Goal: Transaction & Acquisition: Book appointment/travel/reservation

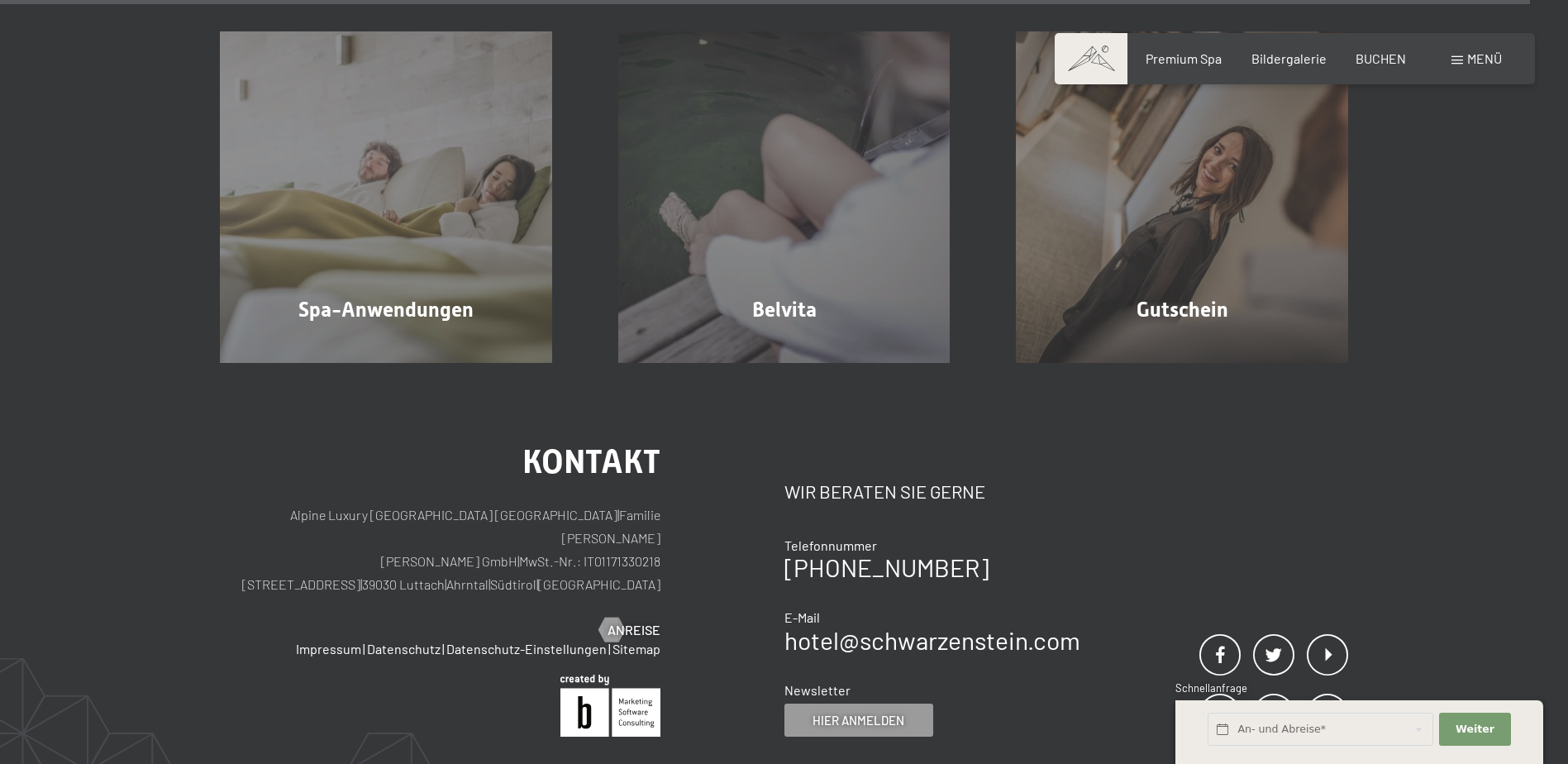
scroll to position [10664, 0]
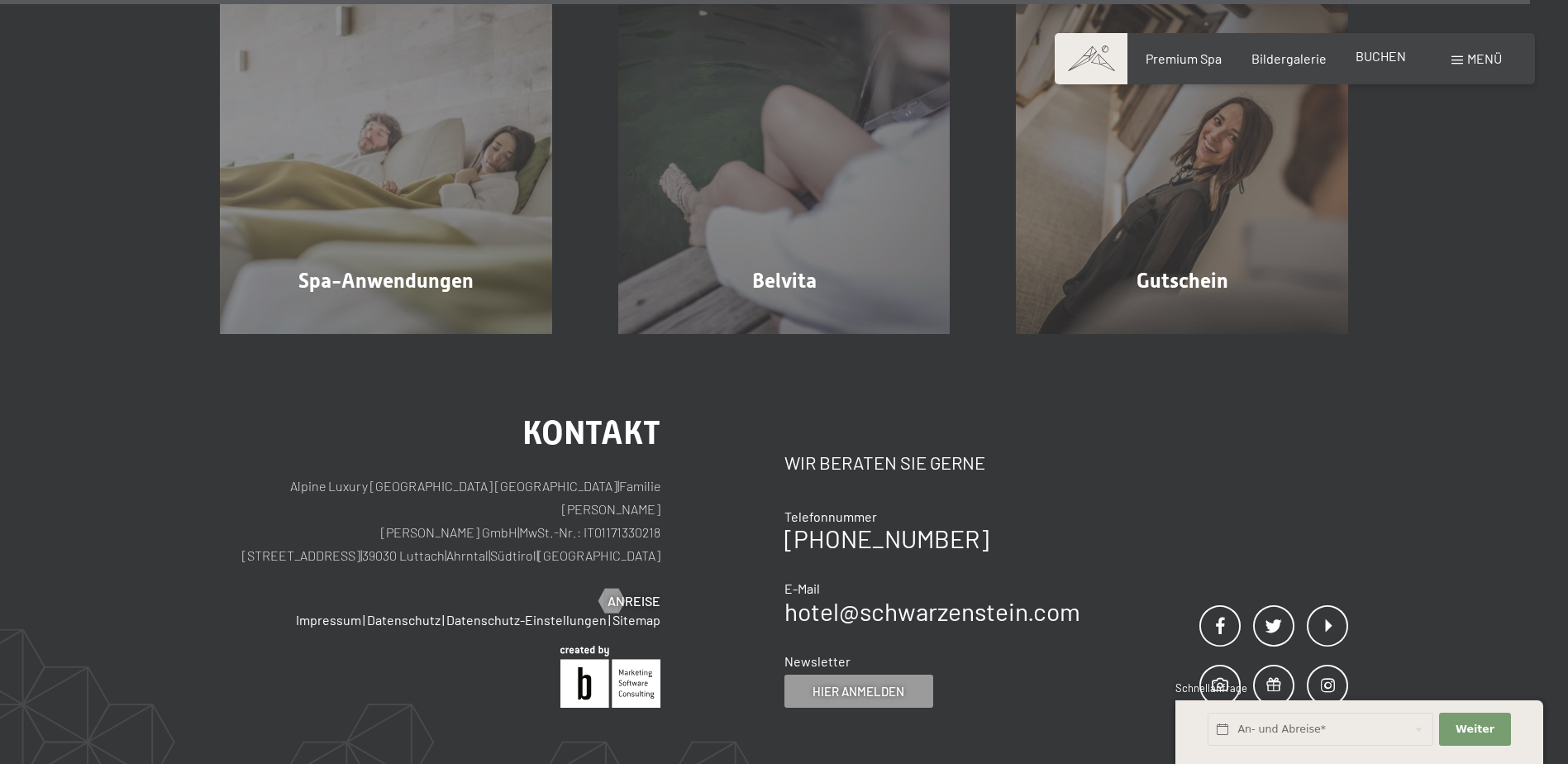
click at [1381, 62] on span "BUCHEN" at bounding box center [1381, 56] width 51 height 16
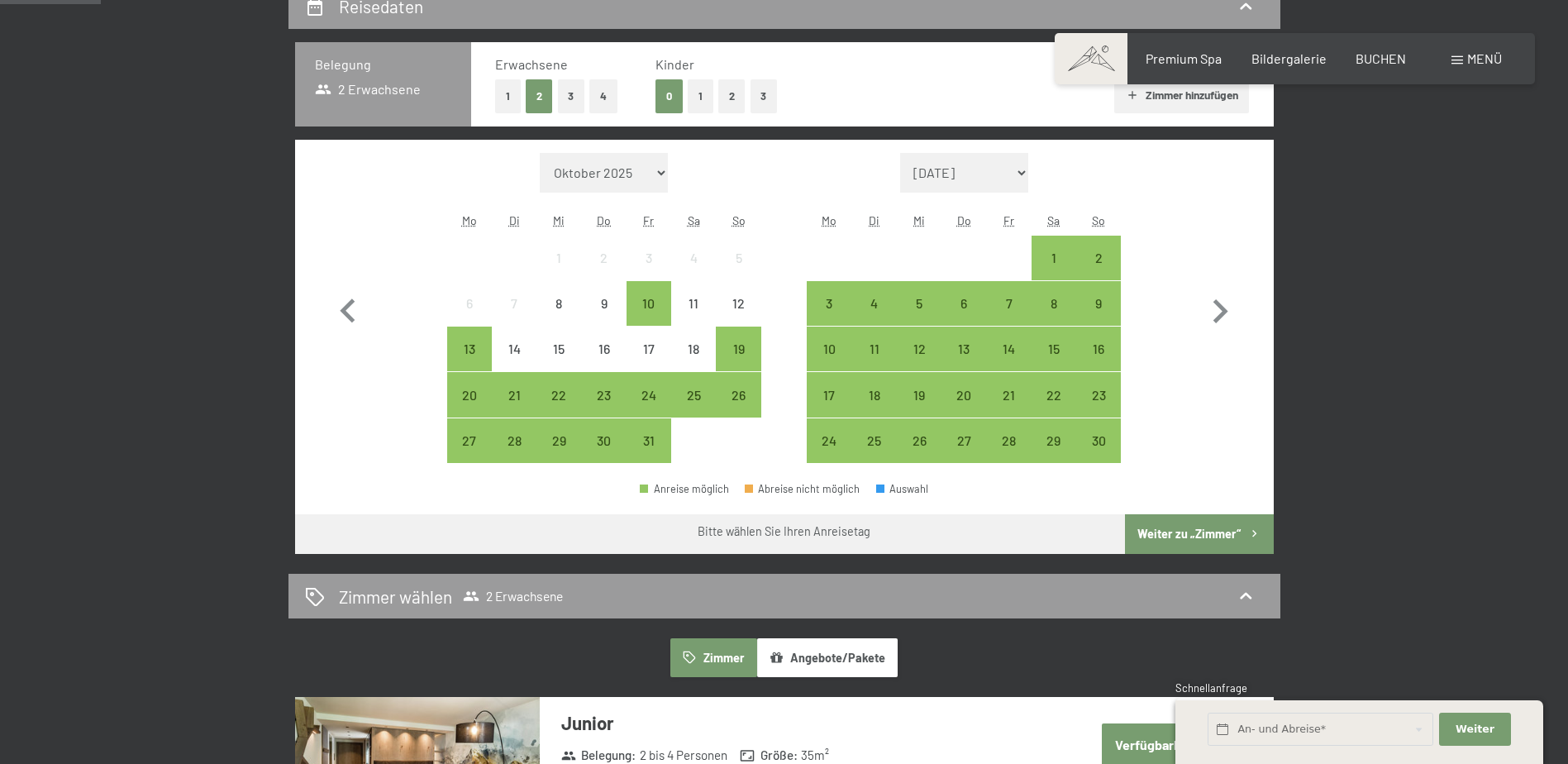
scroll to position [413, 0]
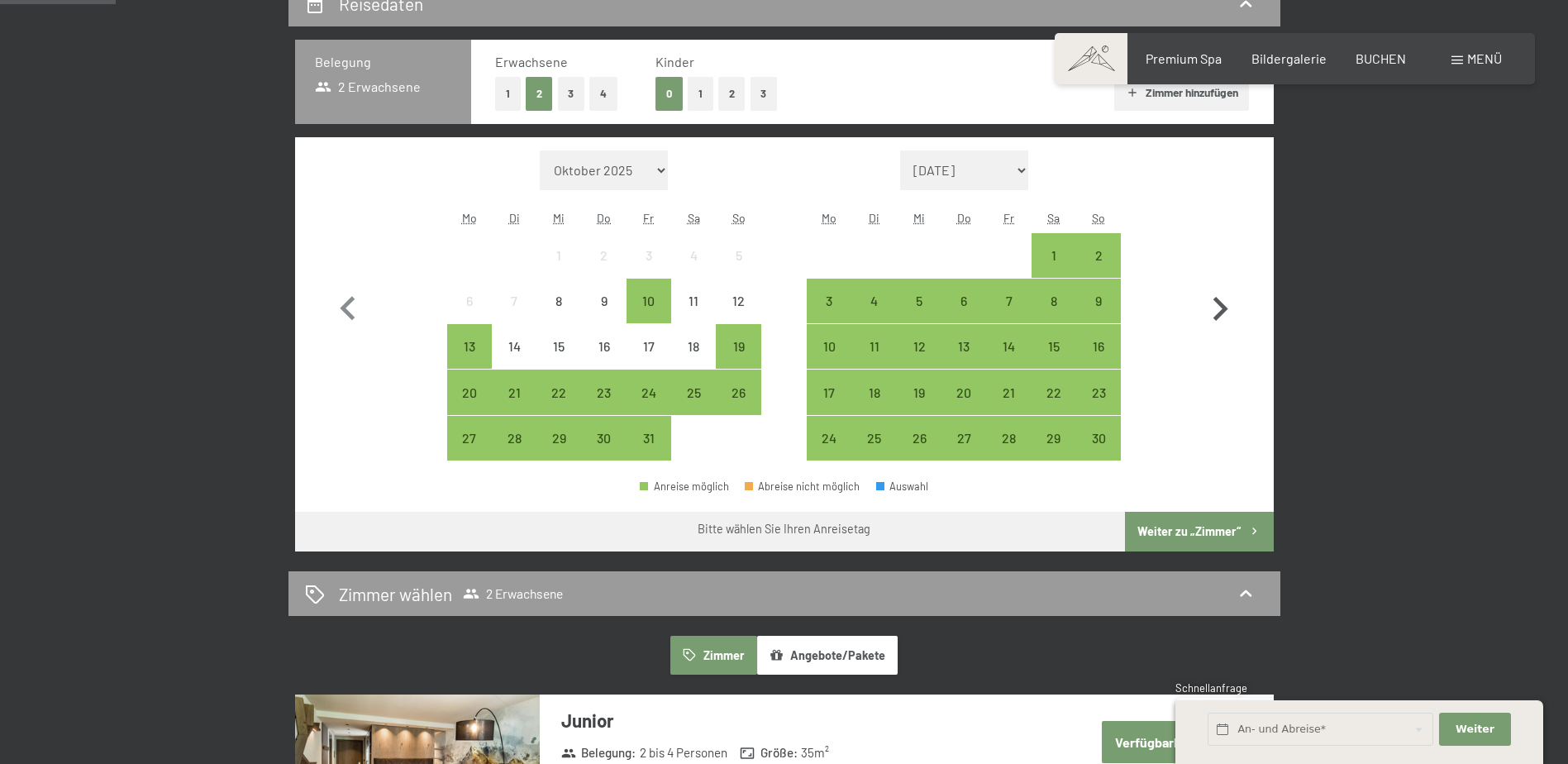
click at [1223, 298] on icon "button" at bounding box center [1220, 309] width 48 height 48
select select "2025-11-01"
select select "2025-12-01"
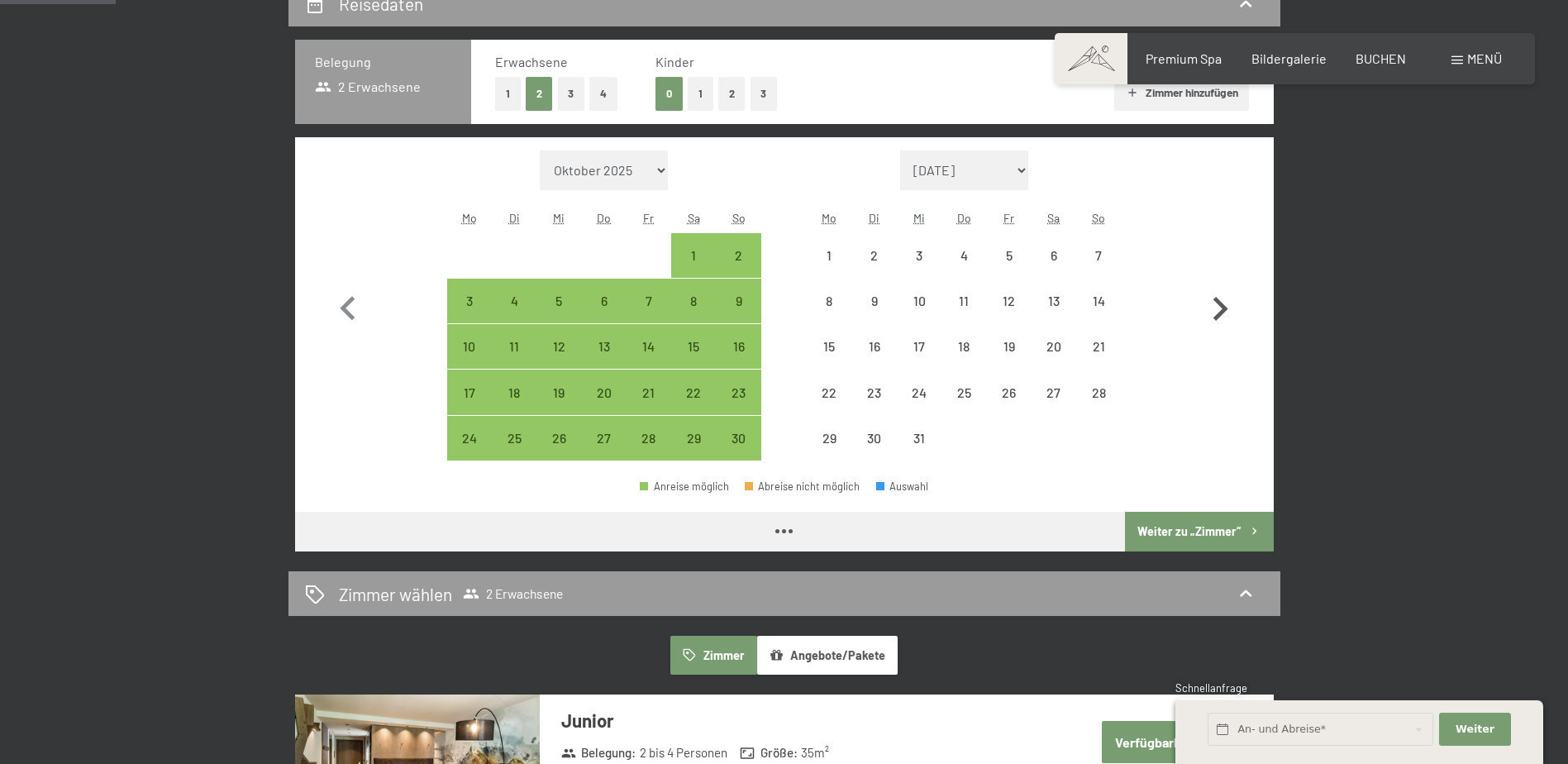
select select "2025-11-01"
select select "2025-12-01"
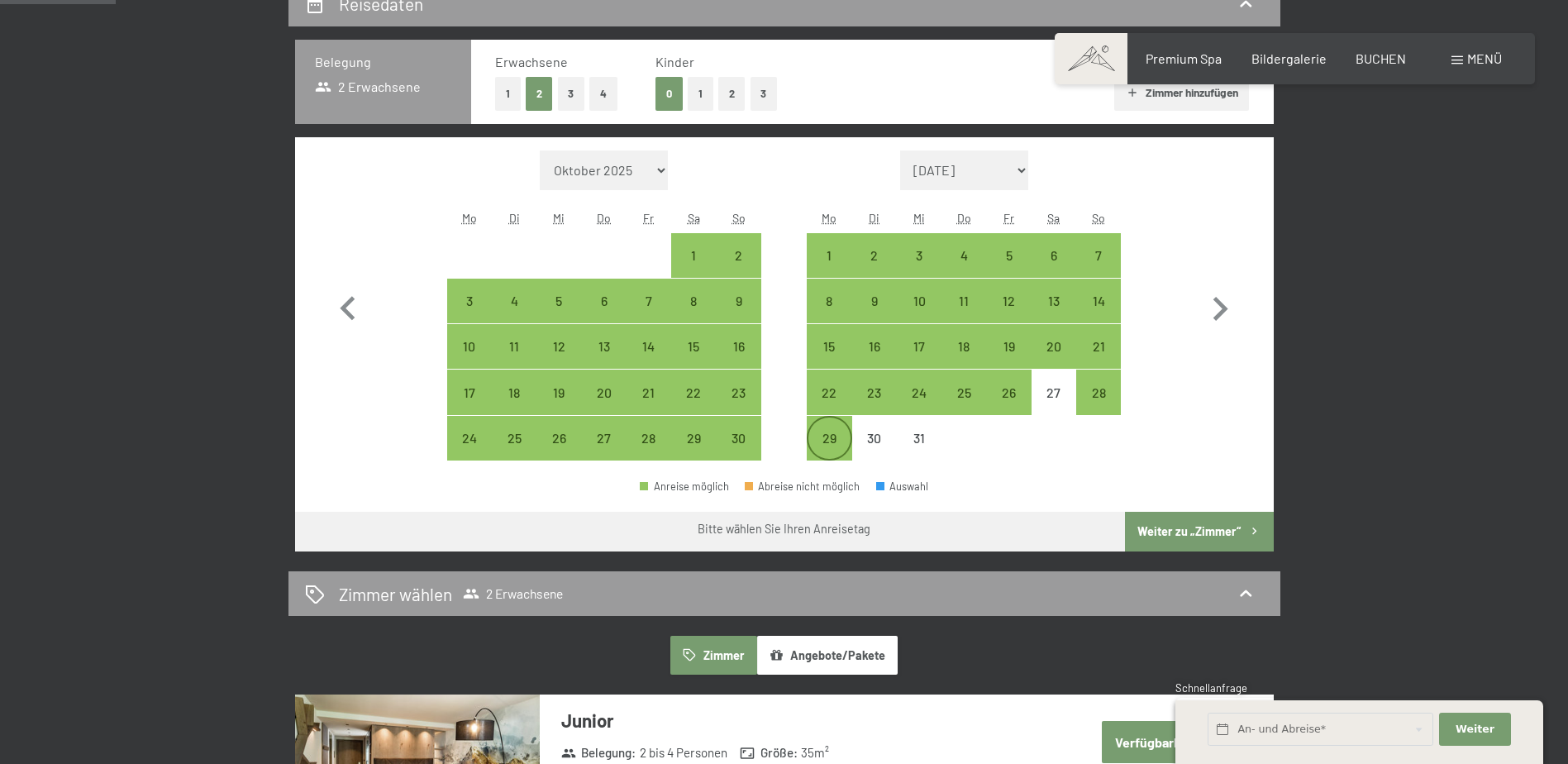
click at [835, 446] on div "29" at bounding box center [830, 452] width 42 height 42
select select "2025-11-01"
select select "2025-12-01"
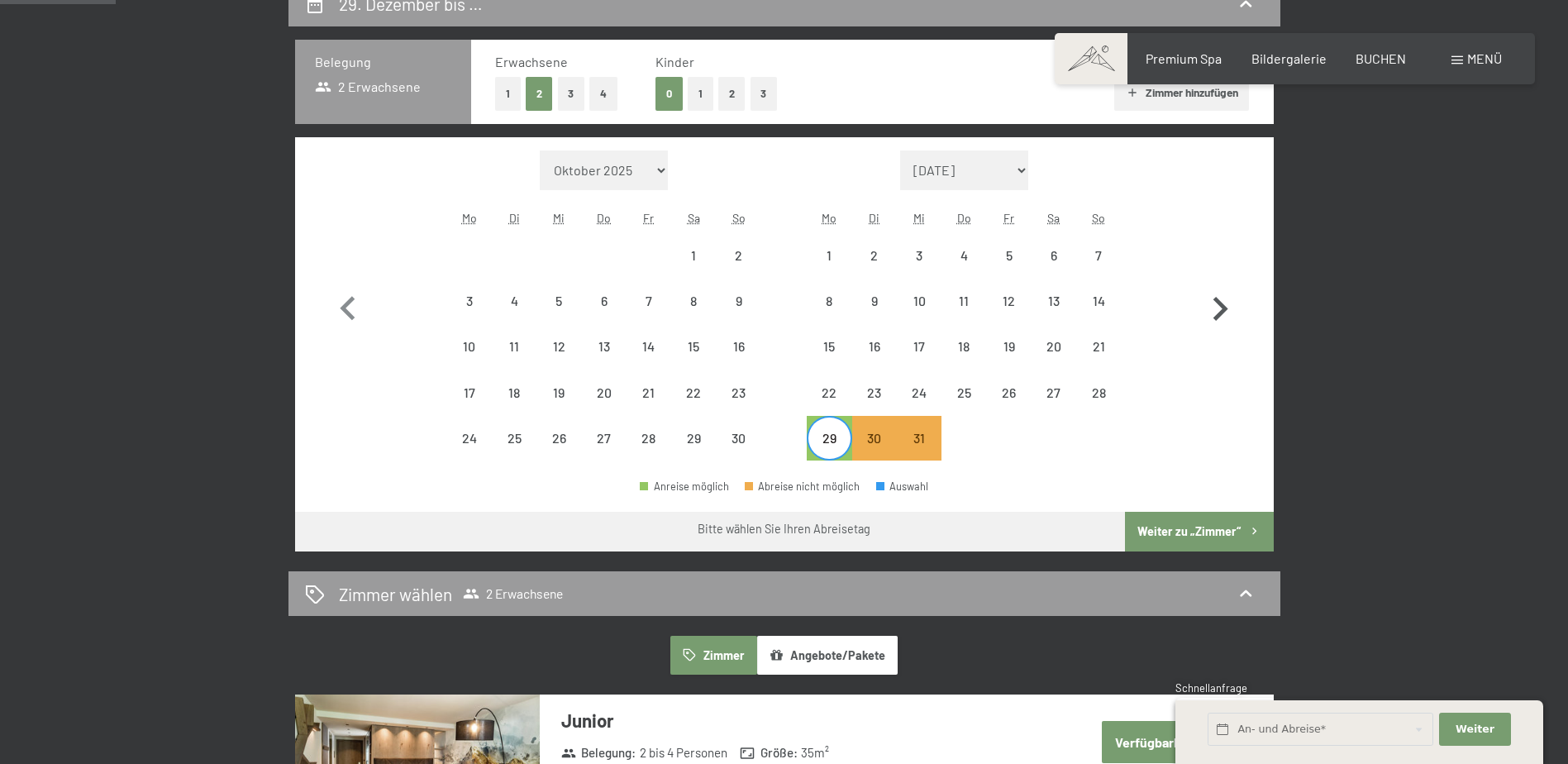
click at [1218, 313] on icon "button" at bounding box center [1220, 309] width 48 height 48
select select "2025-12-01"
select select "2026-01-01"
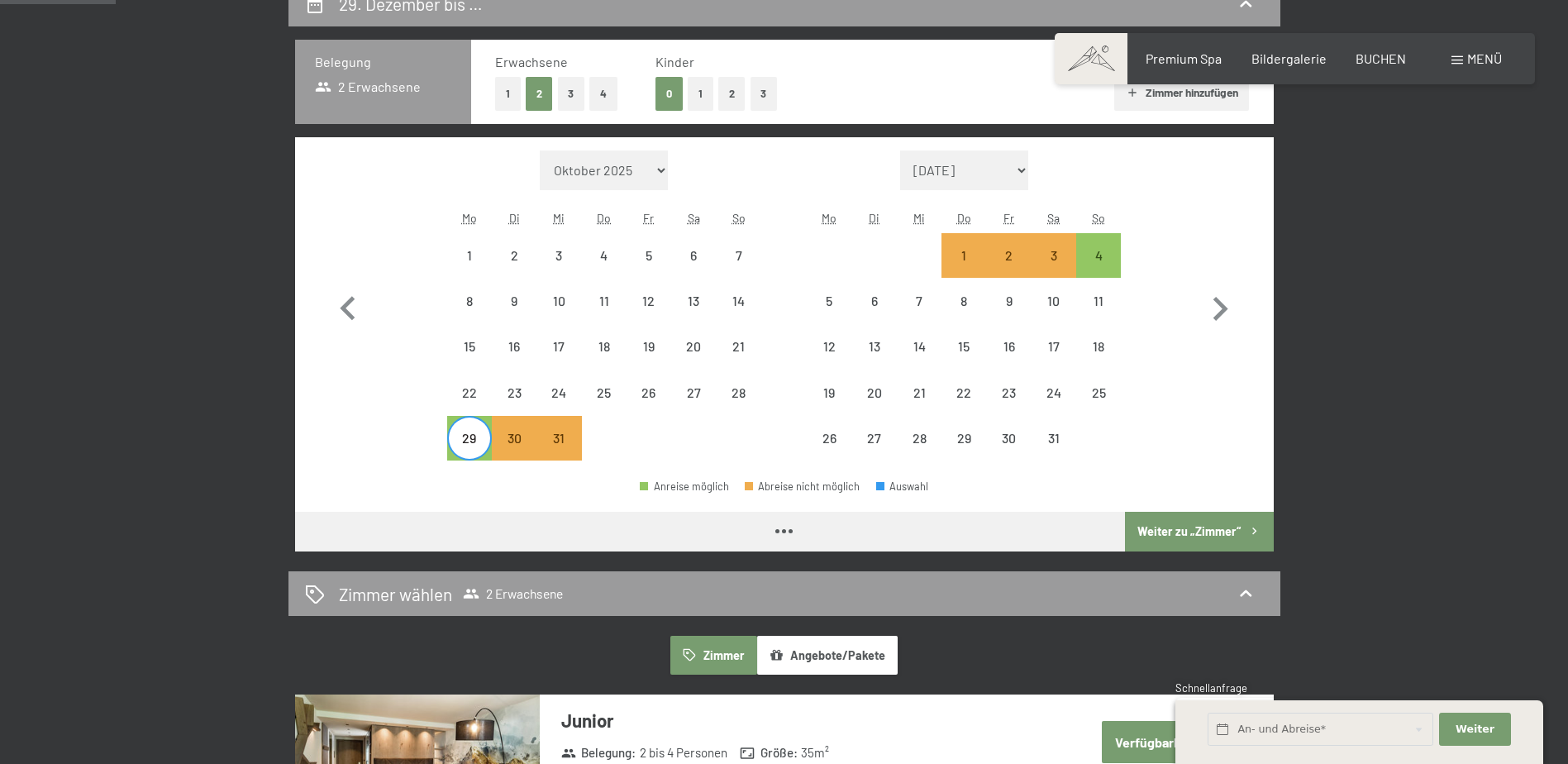
select select "2025-12-01"
select select "2026-01-01"
click at [1007, 262] on div "2" at bounding box center [1009, 269] width 42 height 42
select select "2025-12-01"
select select "2026-01-01"
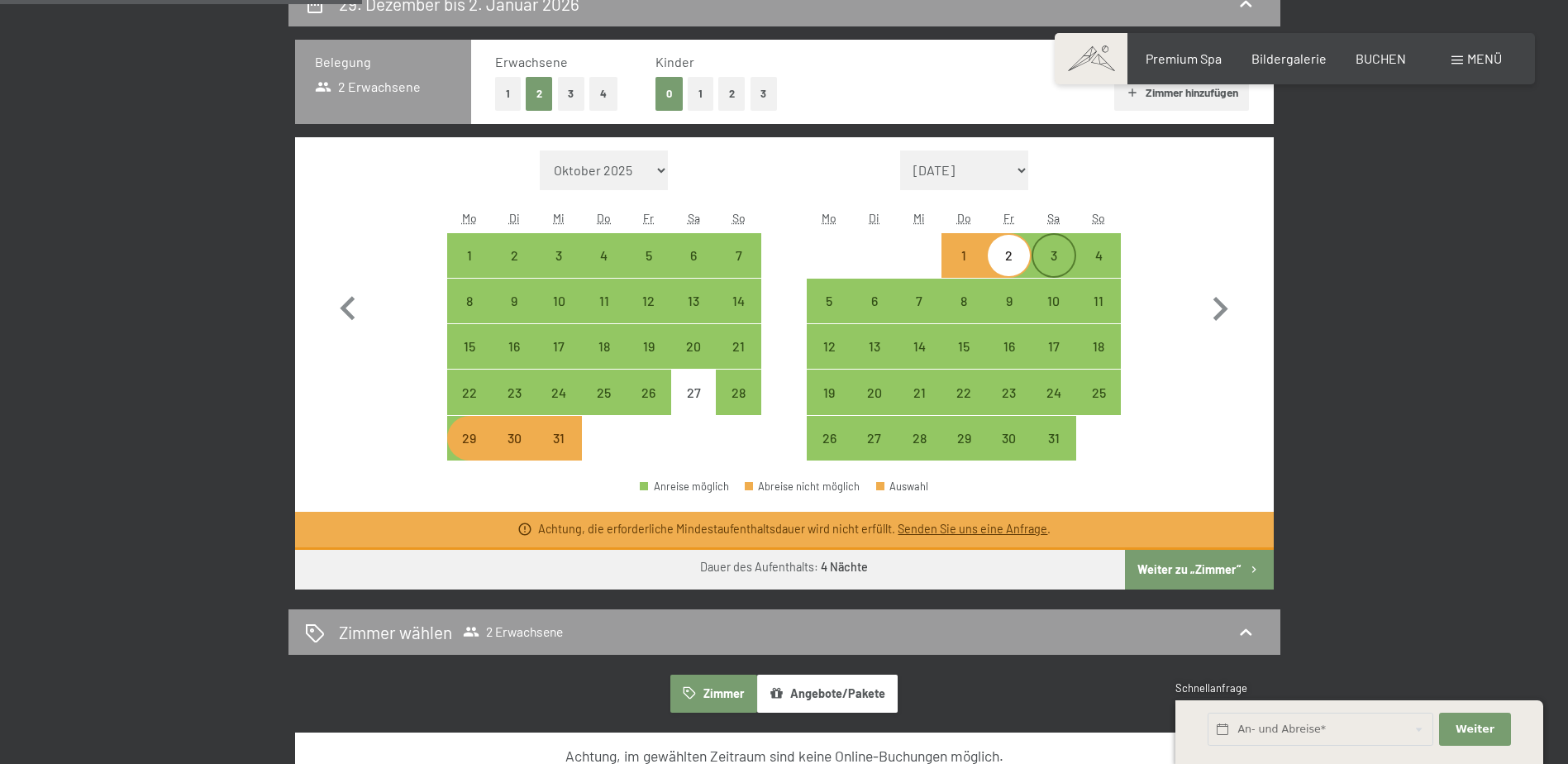
click at [1055, 248] on div "3" at bounding box center [1054, 269] width 42 height 42
select select "2025-12-01"
select select "2026-01-01"
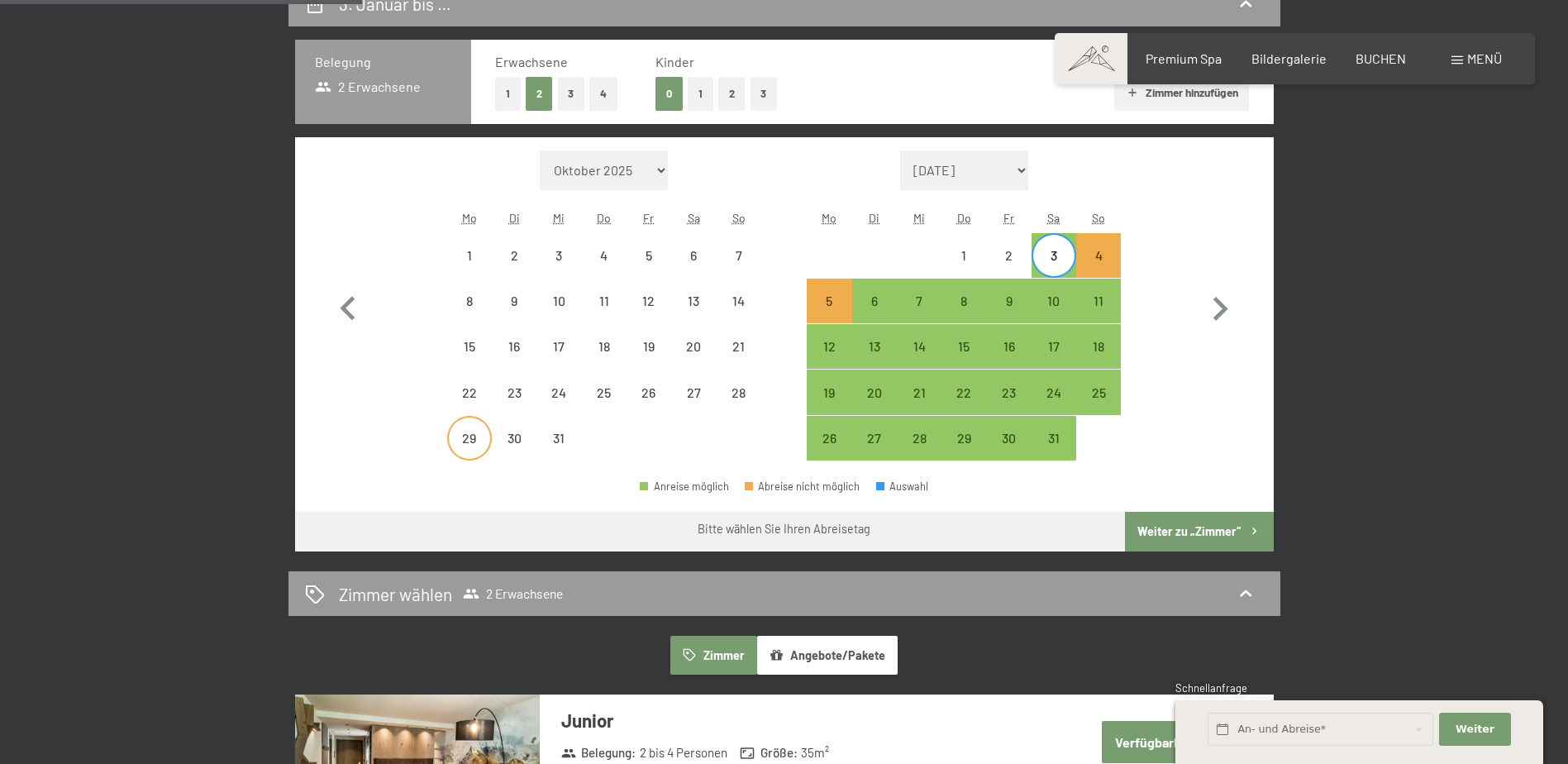
click at [459, 445] on div "29" at bounding box center [470, 452] width 42 height 42
select select "2025-12-01"
select select "2026-01-01"
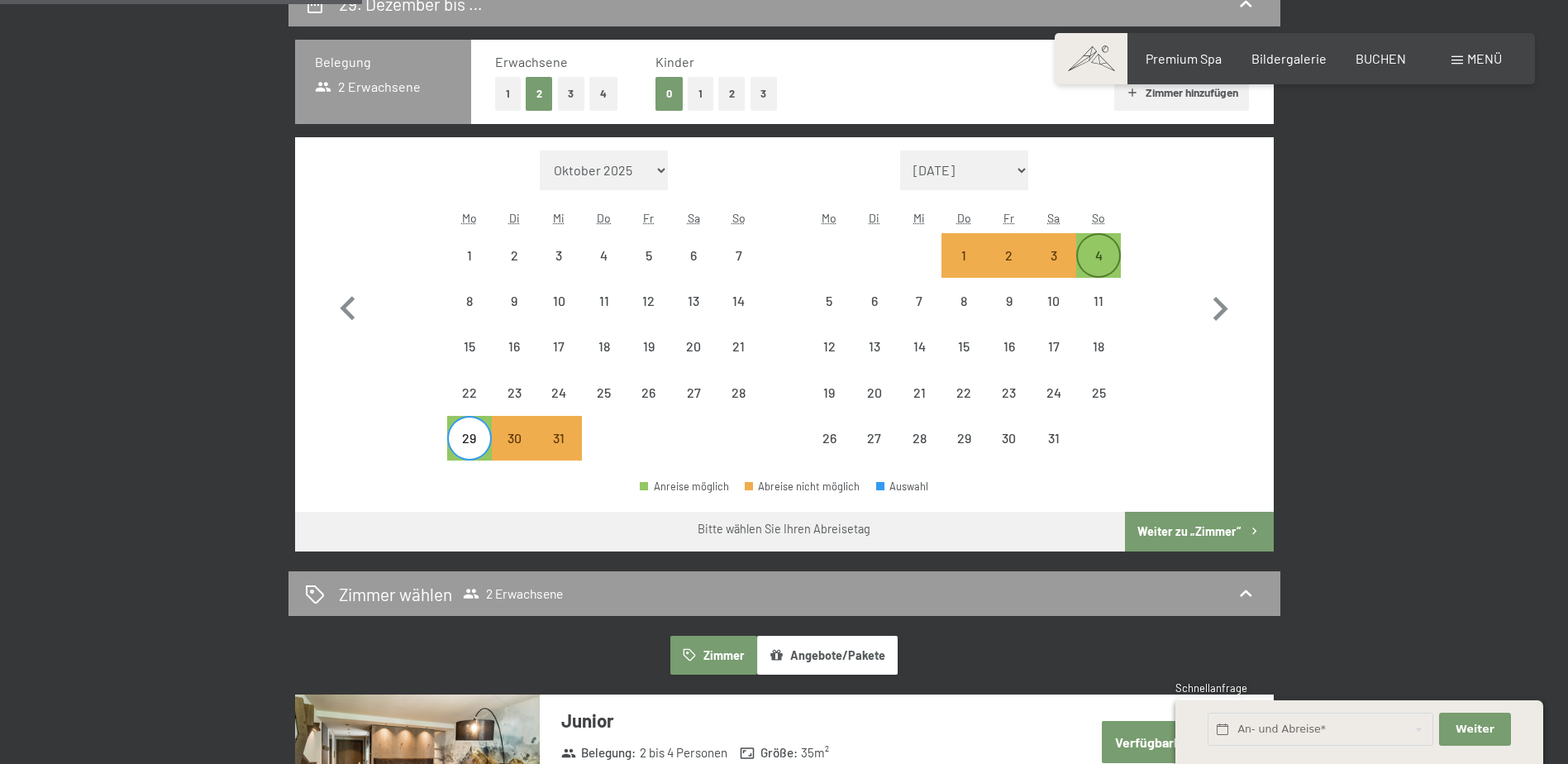
click at [1090, 255] on div "4" at bounding box center [1099, 269] width 42 height 42
select select "2025-12-01"
select select "2026-01-01"
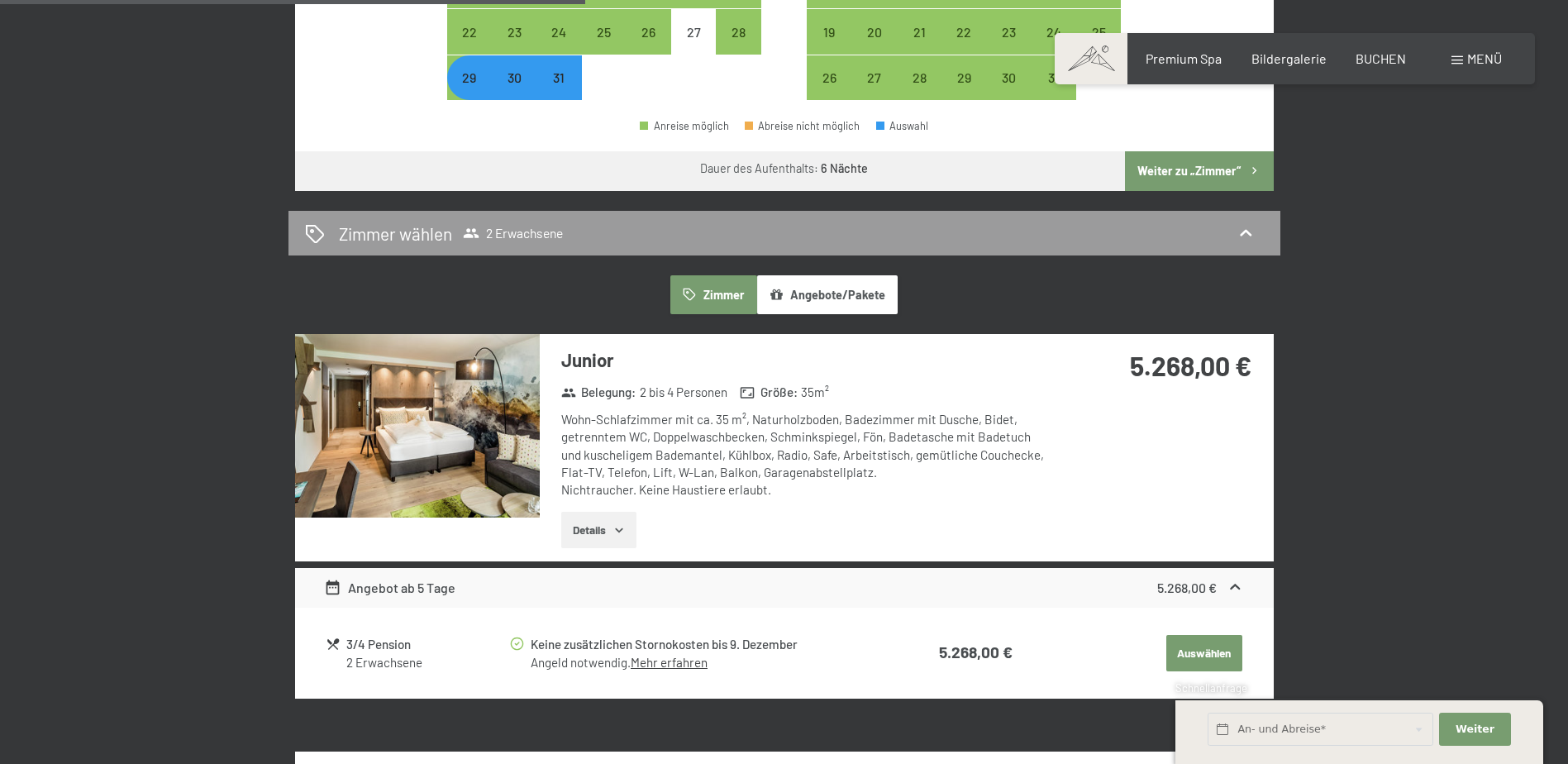
scroll to position [744, 0]
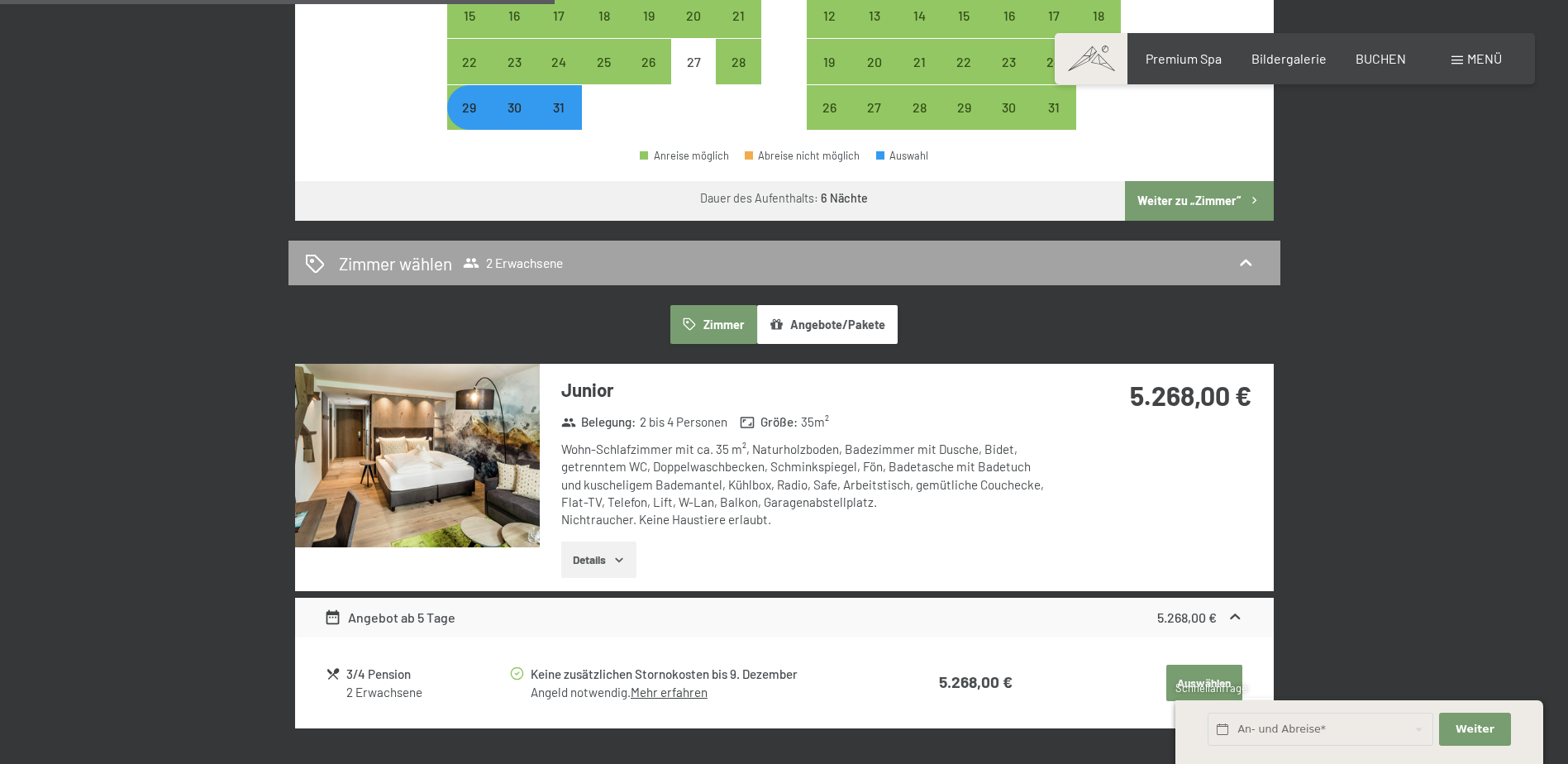
click at [976, 265] on div "Zimmer wählen 2 Erwachsene" at bounding box center [784, 263] width 959 height 24
select select "2025-12-01"
select select "2026-01-01"
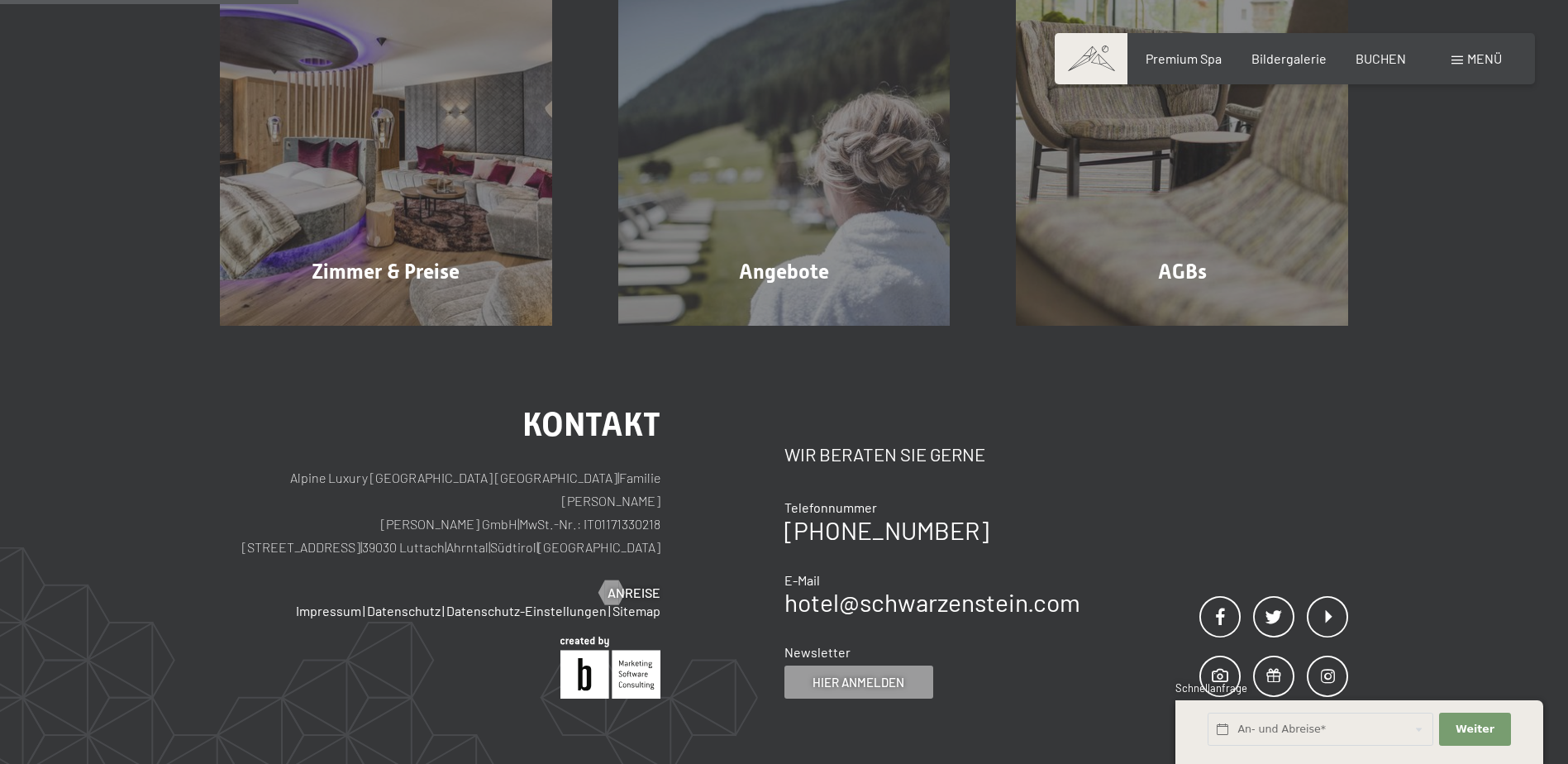
scroll to position [394, 0]
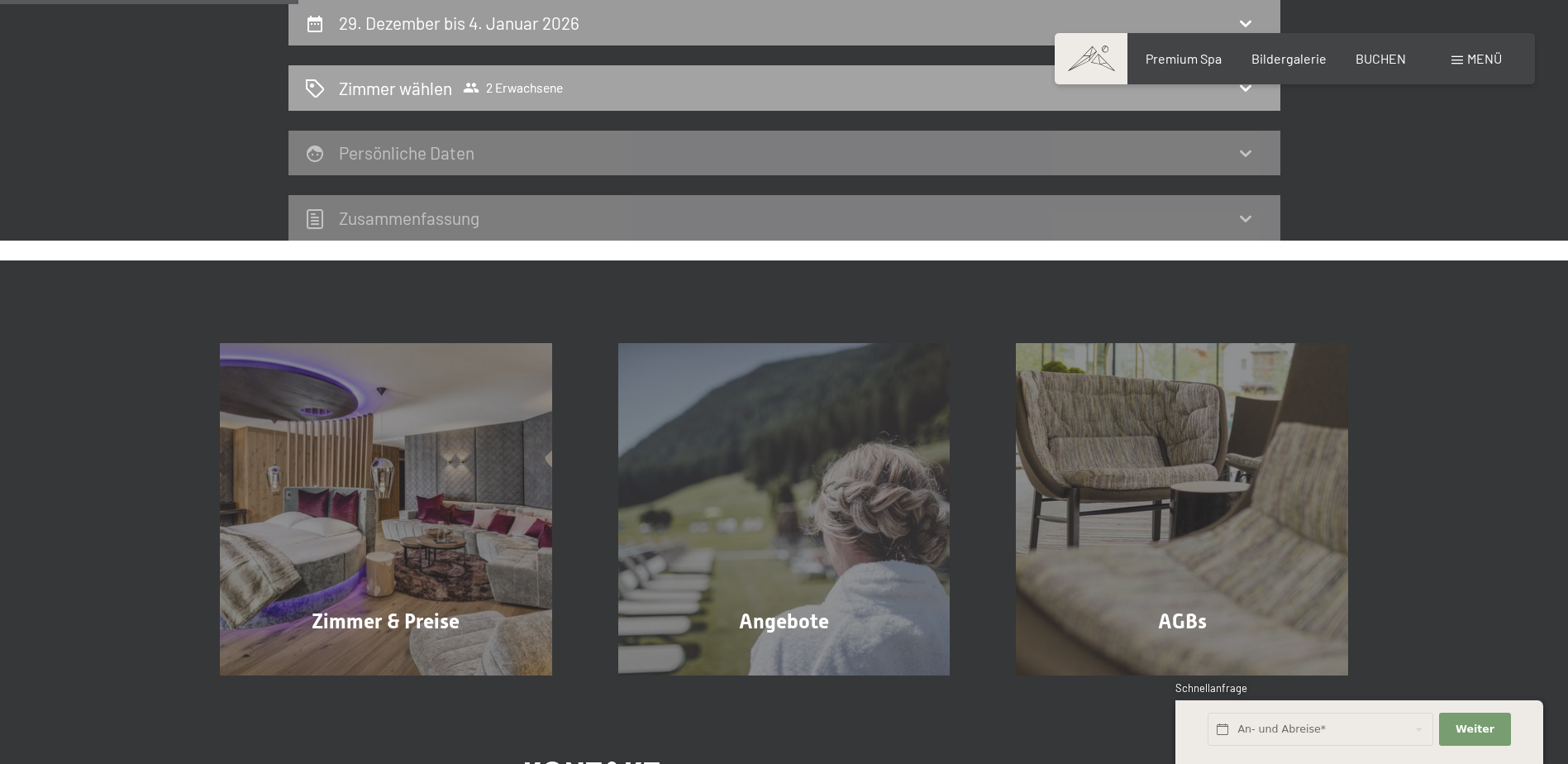
click at [711, 100] on div "Zimmer wählen 2 Erwachsene" at bounding box center [784, 88] width 992 height 46
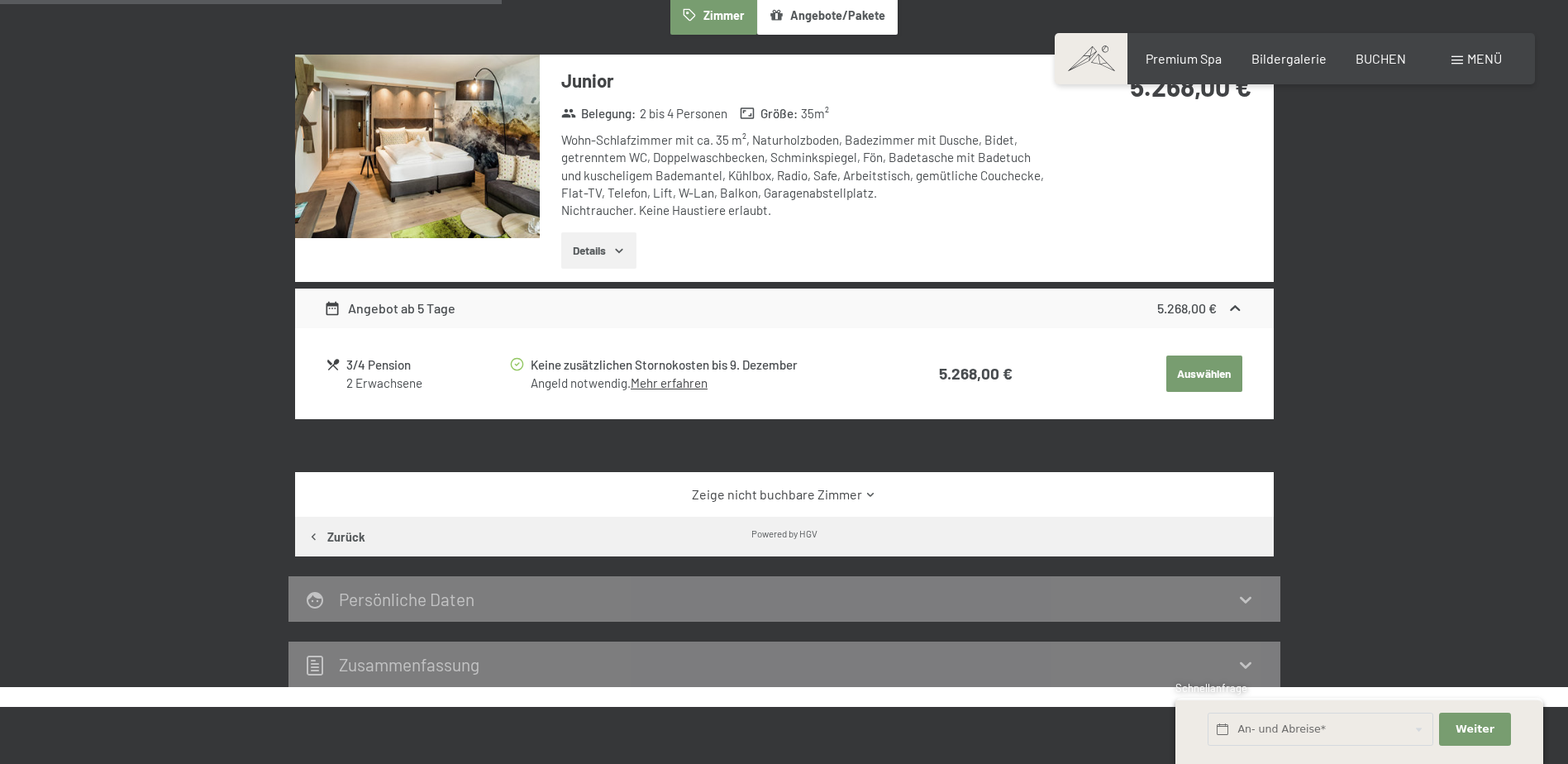
scroll to position [559, 0]
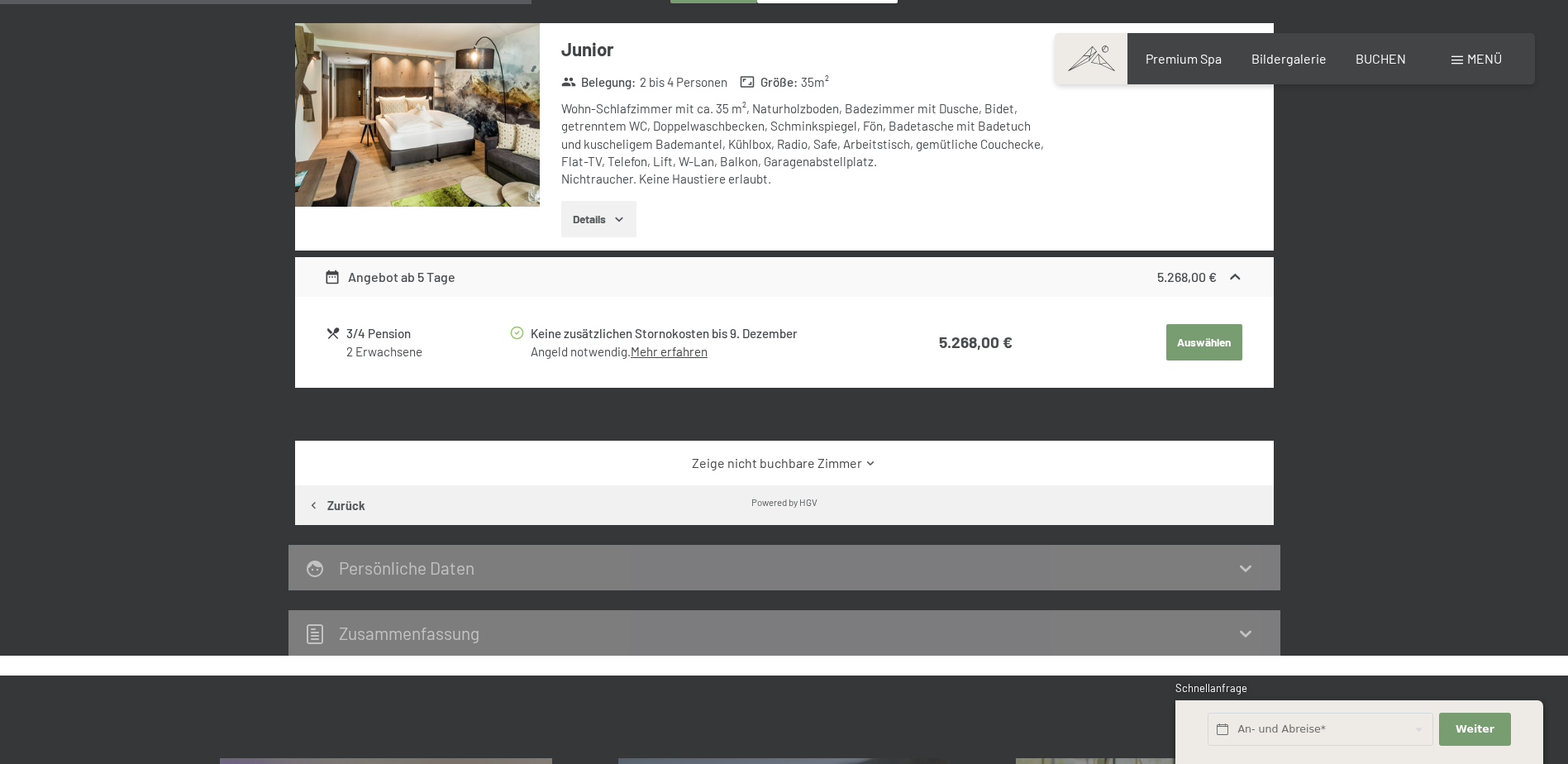
click at [858, 467] on link "Zeige nicht buchbare Zimmer" at bounding box center [784, 463] width 920 height 18
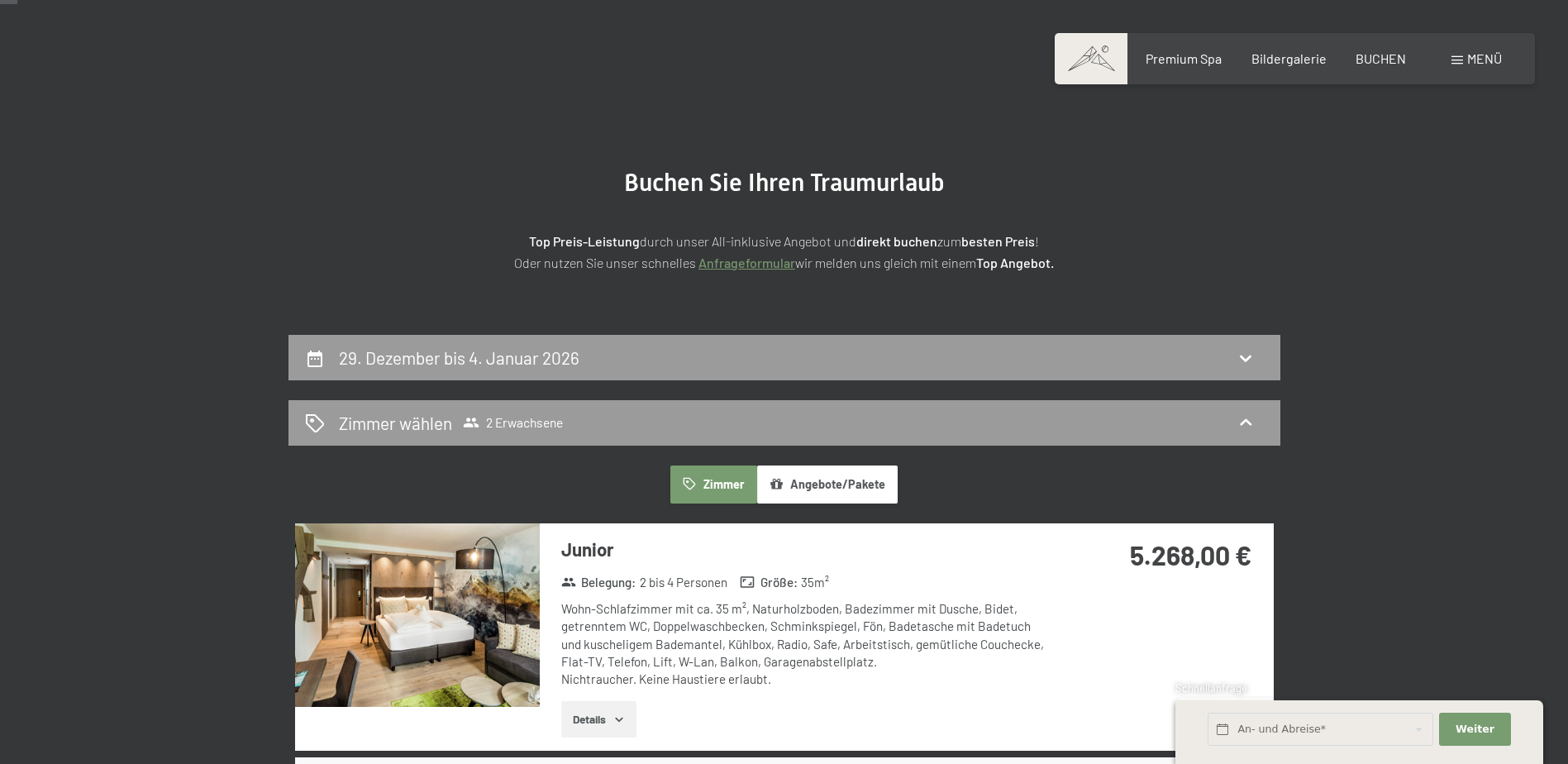
scroll to position [0, 0]
